Goal: Task Accomplishment & Management: Manage account settings

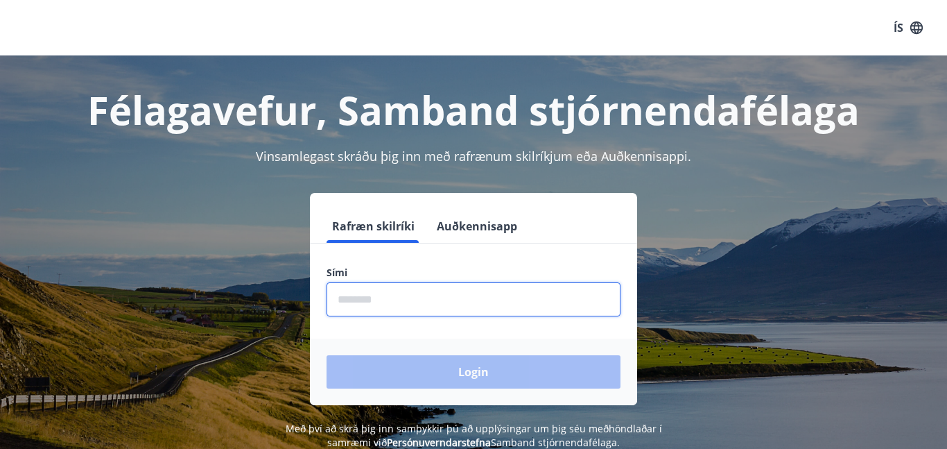
click at [397, 298] on input "phone" at bounding box center [474, 299] width 294 height 34
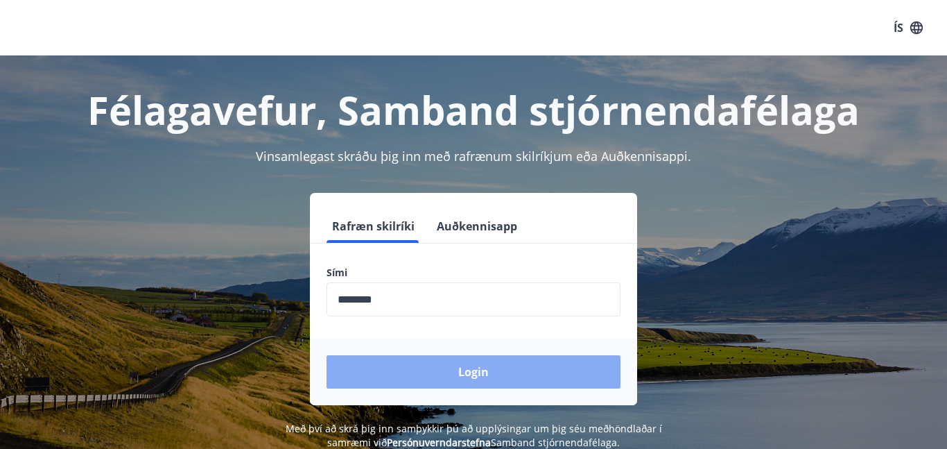
click at [467, 372] on button "Login" at bounding box center [474, 371] width 294 height 33
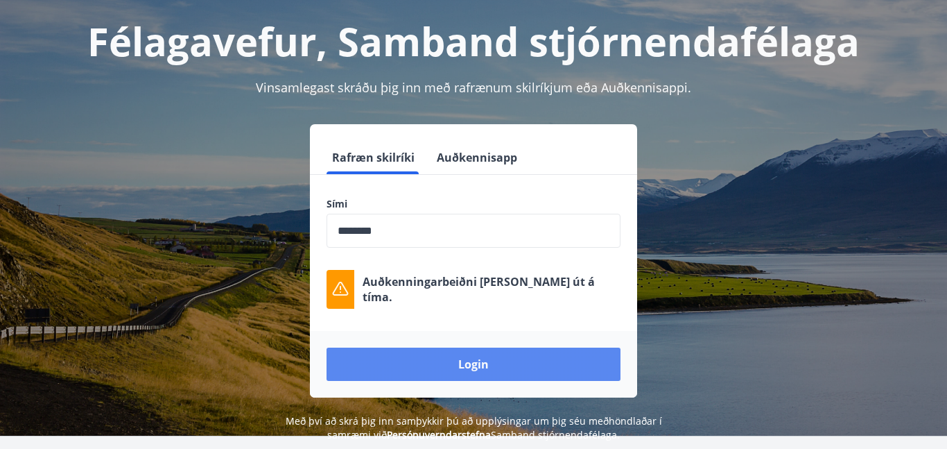
scroll to position [71, 0]
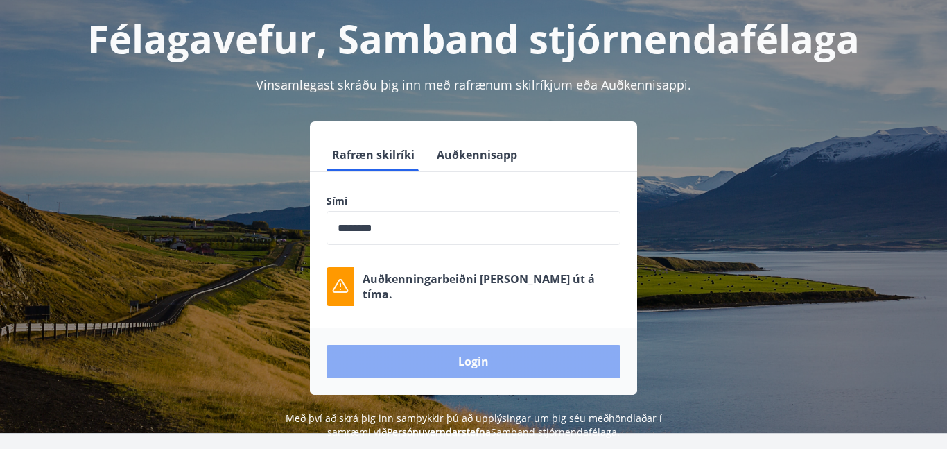
click at [439, 363] on button "Login" at bounding box center [474, 361] width 294 height 33
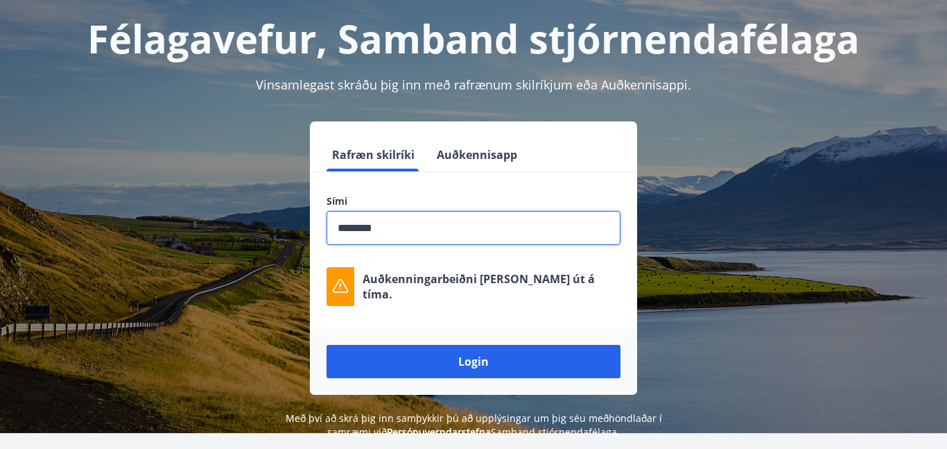
click at [390, 229] on input "phone" at bounding box center [474, 228] width 294 height 34
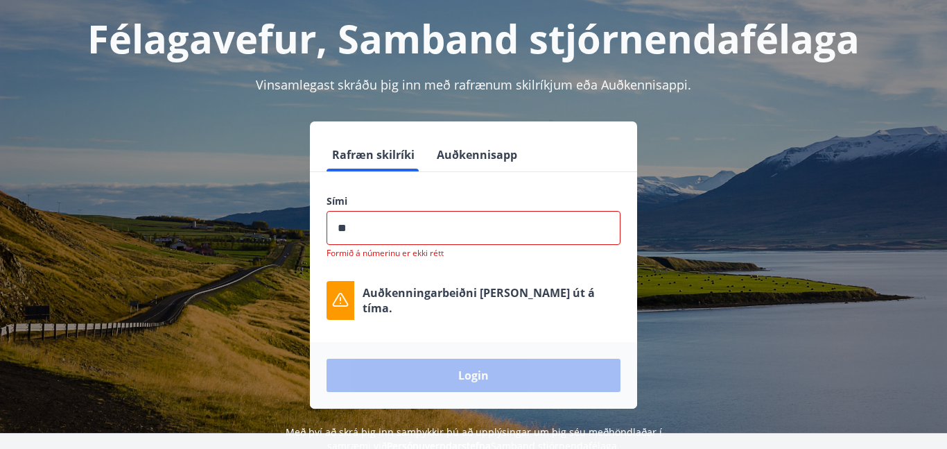
type input "*"
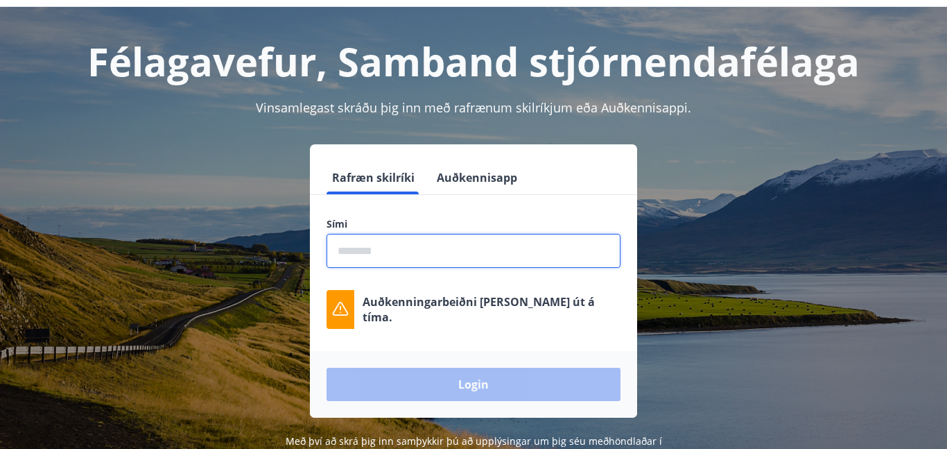
scroll to position [0, 0]
